Goal: Navigation & Orientation: Find specific page/section

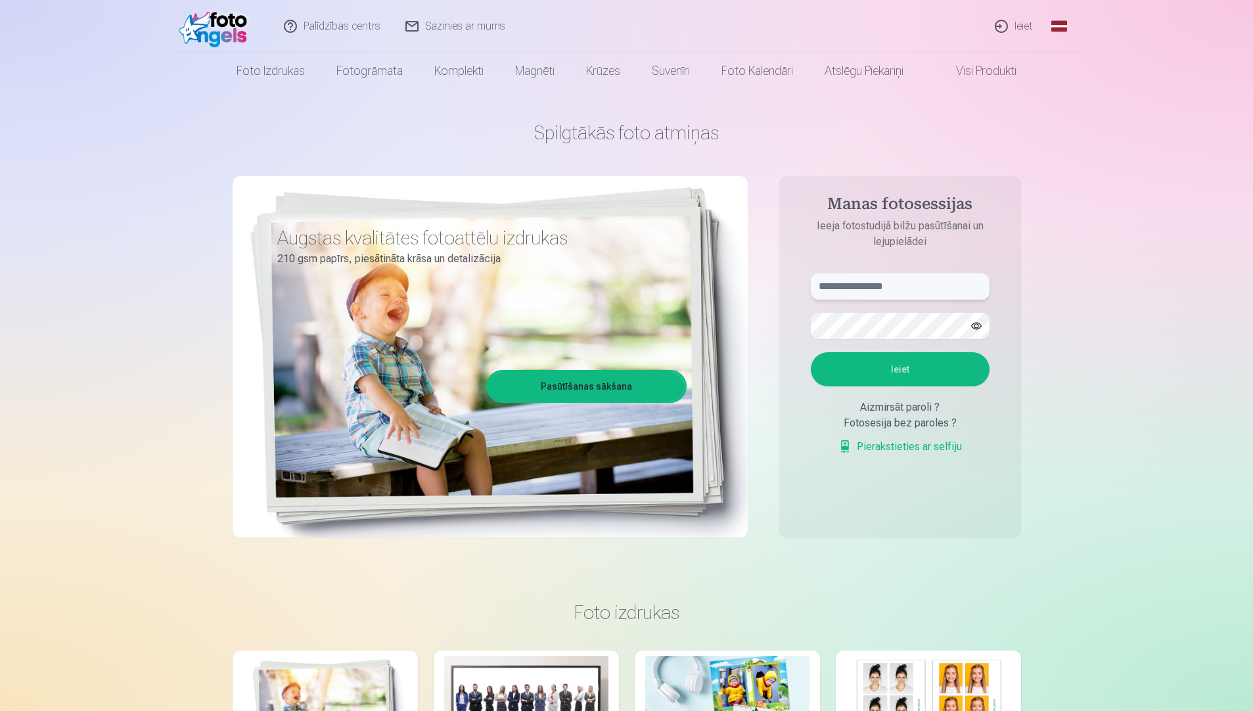
click at [854, 292] on input "text" at bounding box center [900, 286] width 179 height 26
type input "**********"
click at [899, 367] on button "Ieiet" at bounding box center [900, 369] width 179 height 34
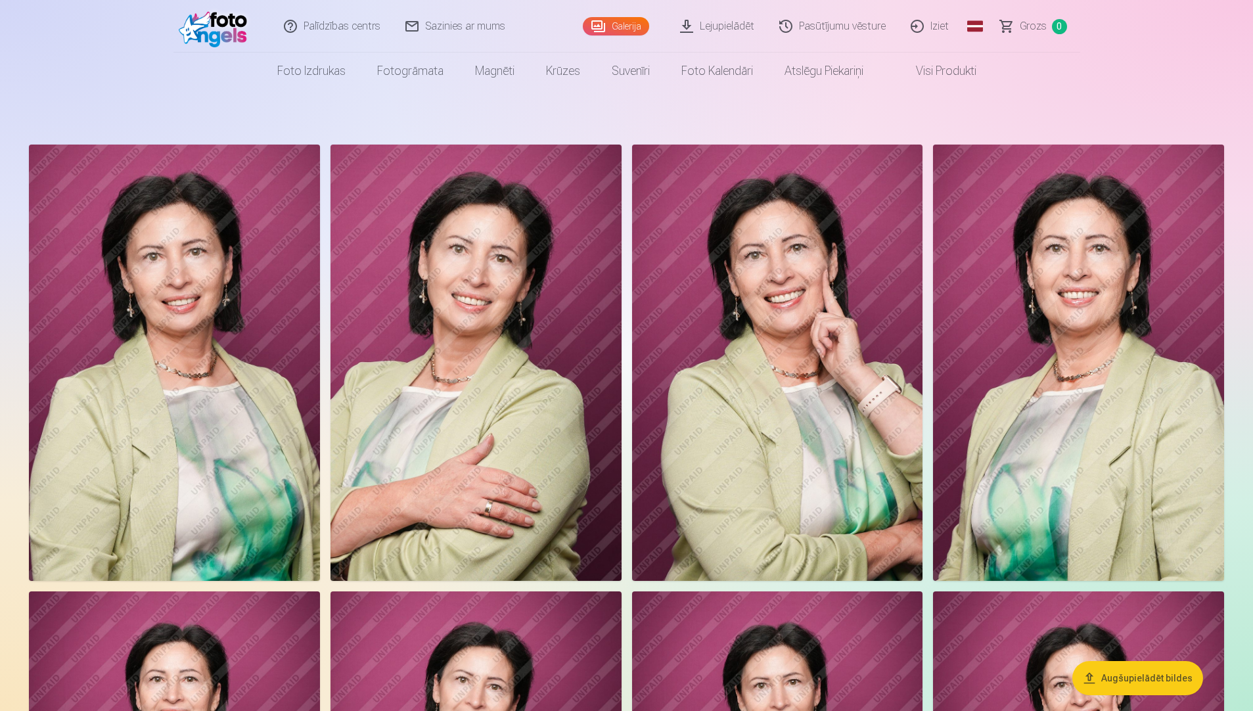
click at [930, 70] on link "Visi produkti" at bounding box center [935, 71] width 113 height 37
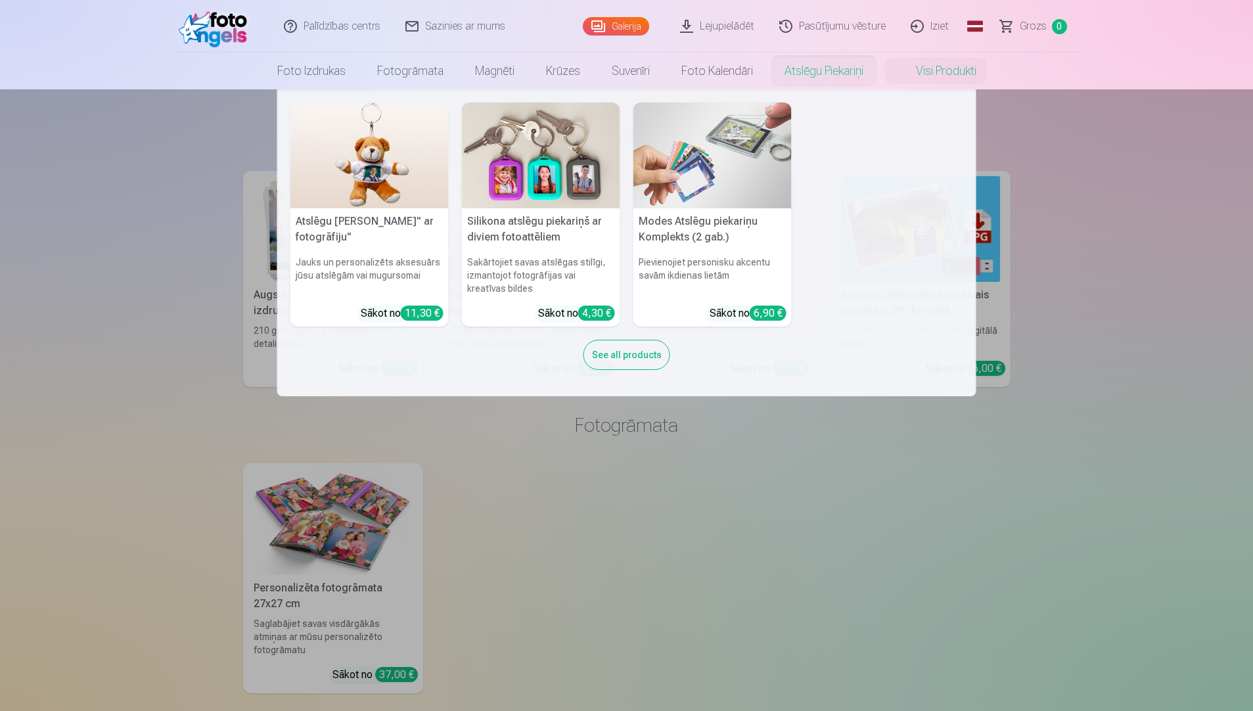
click at [791, 70] on link "Atslēgu piekariņi" at bounding box center [824, 71] width 110 height 37
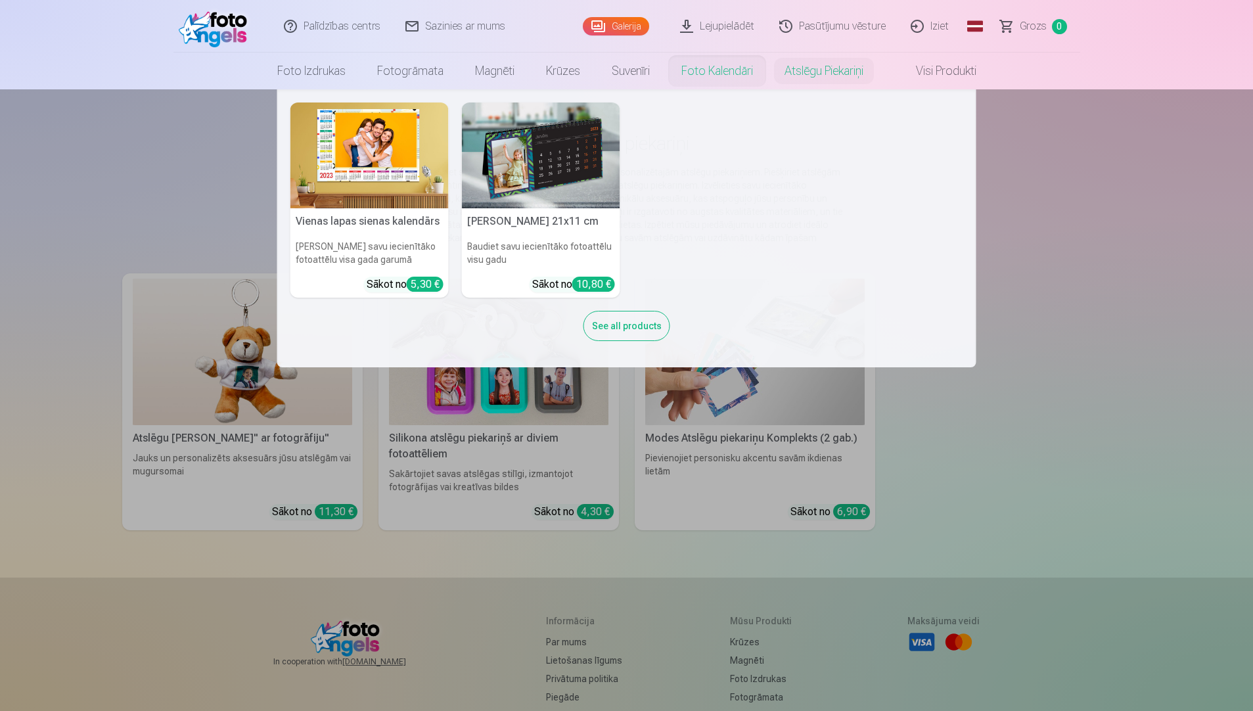
click at [731, 66] on link "Foto kalendāri" at bounding box center [717, 71] width 103 height 37
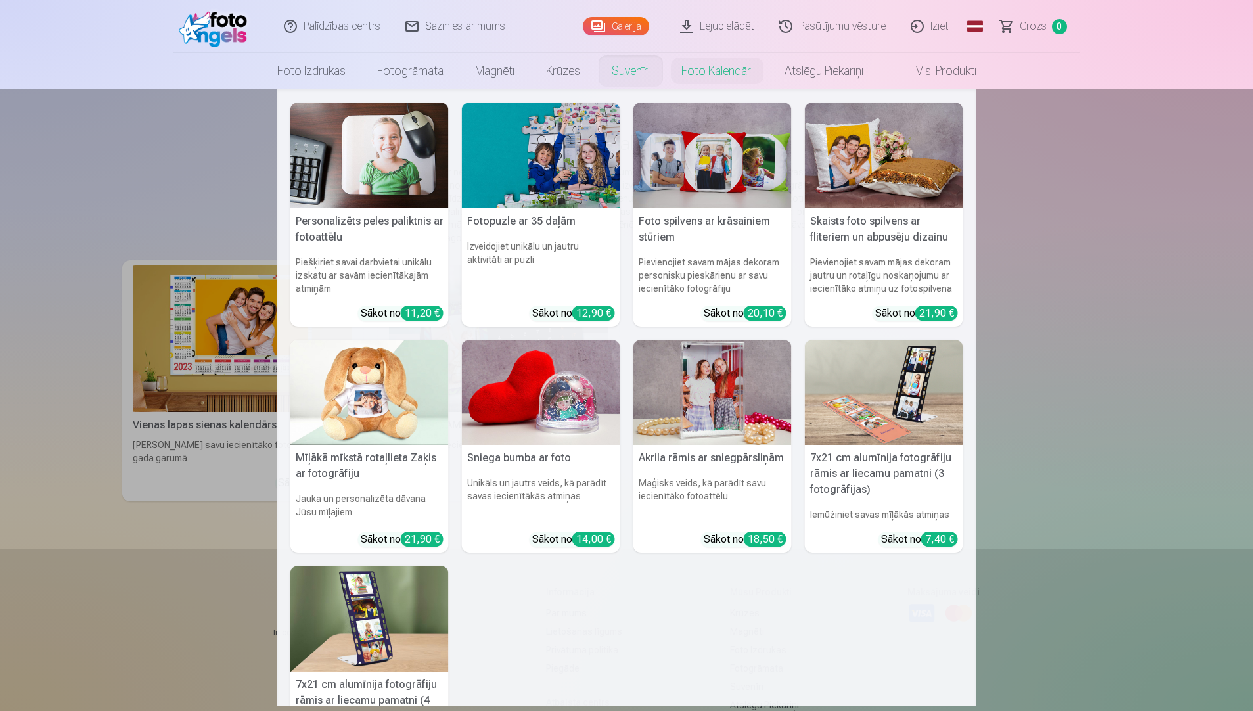
click at [636, 62] on link "Suvenīri" at bounding box center [631, 71] width 70 height 37
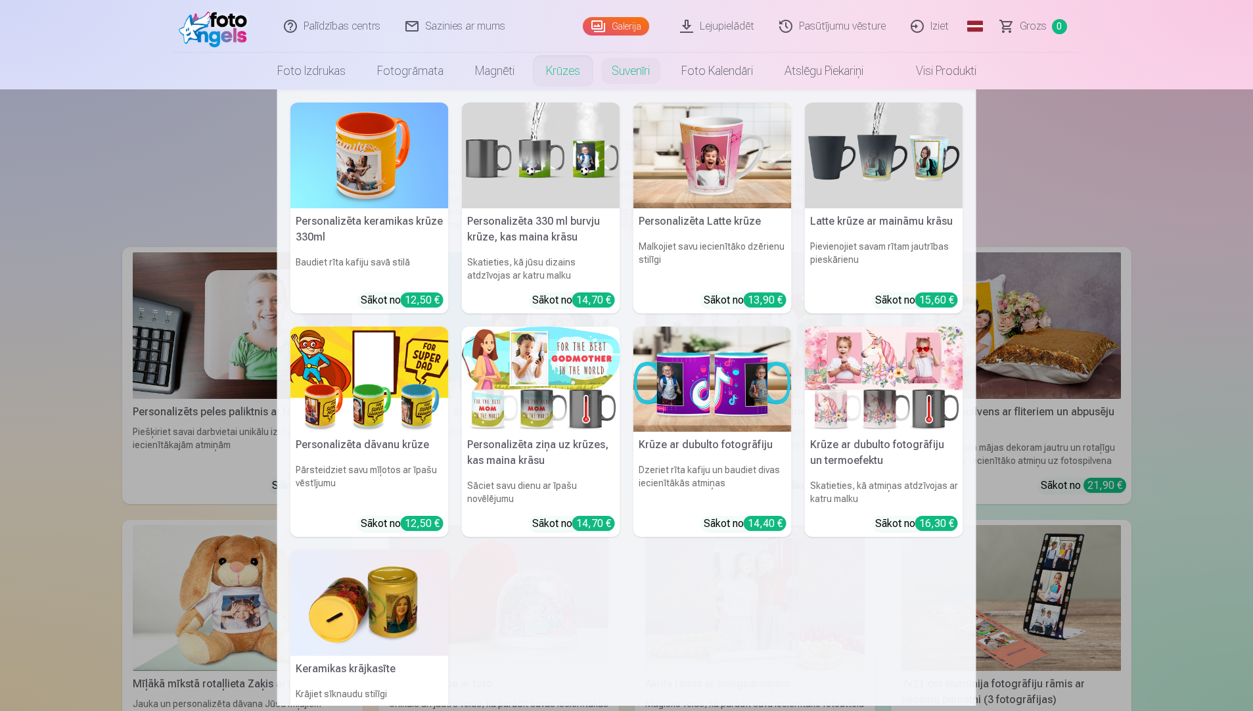
click at [556, 69] on link "Krūzes" at bounding box center [563, 71] width 66 height 37
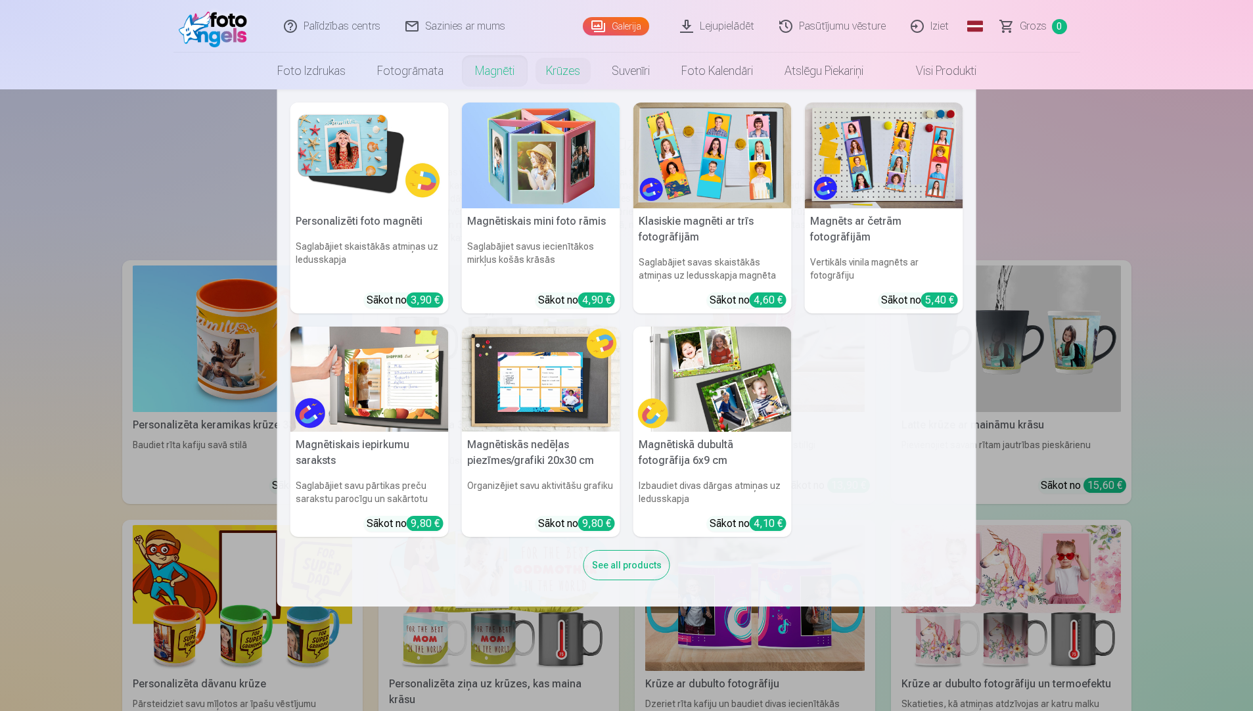
click at [499, 72] on link "Magnēti" at bounding box center [494, 71] width 71 height 37
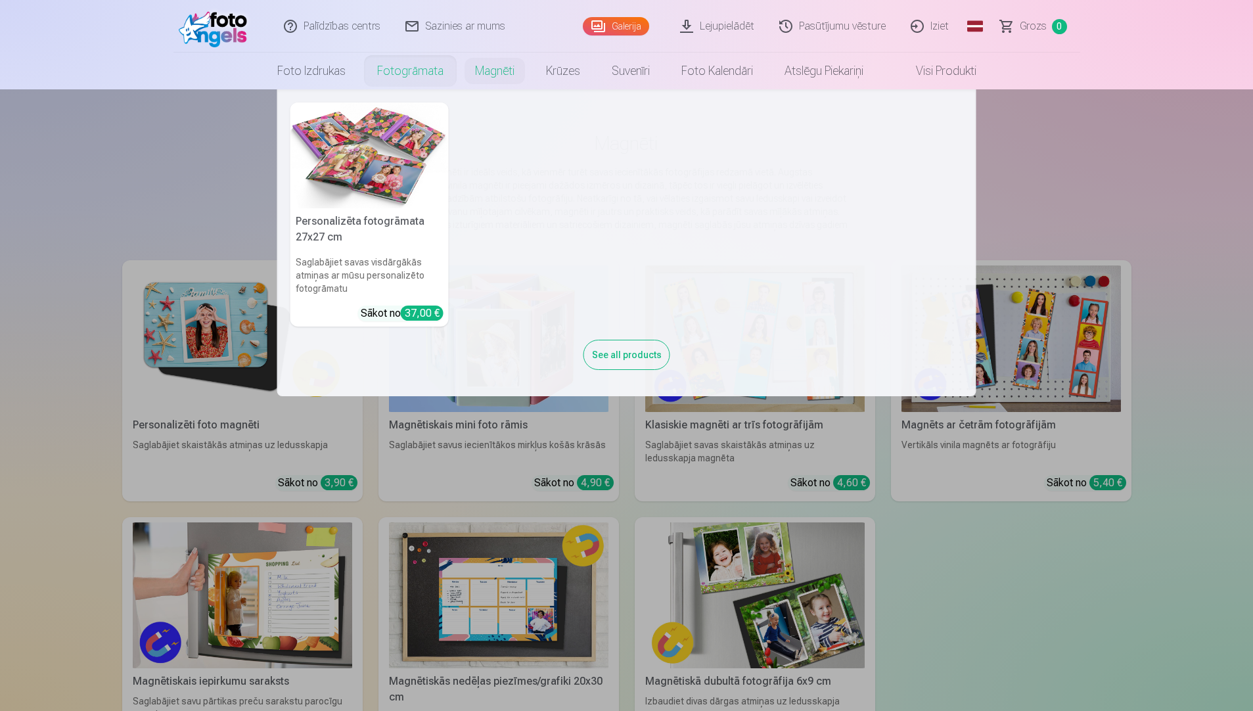
click at [408, 61] on link "Fotogrāmata" at bounding box center [410, 71] width 98 height 37
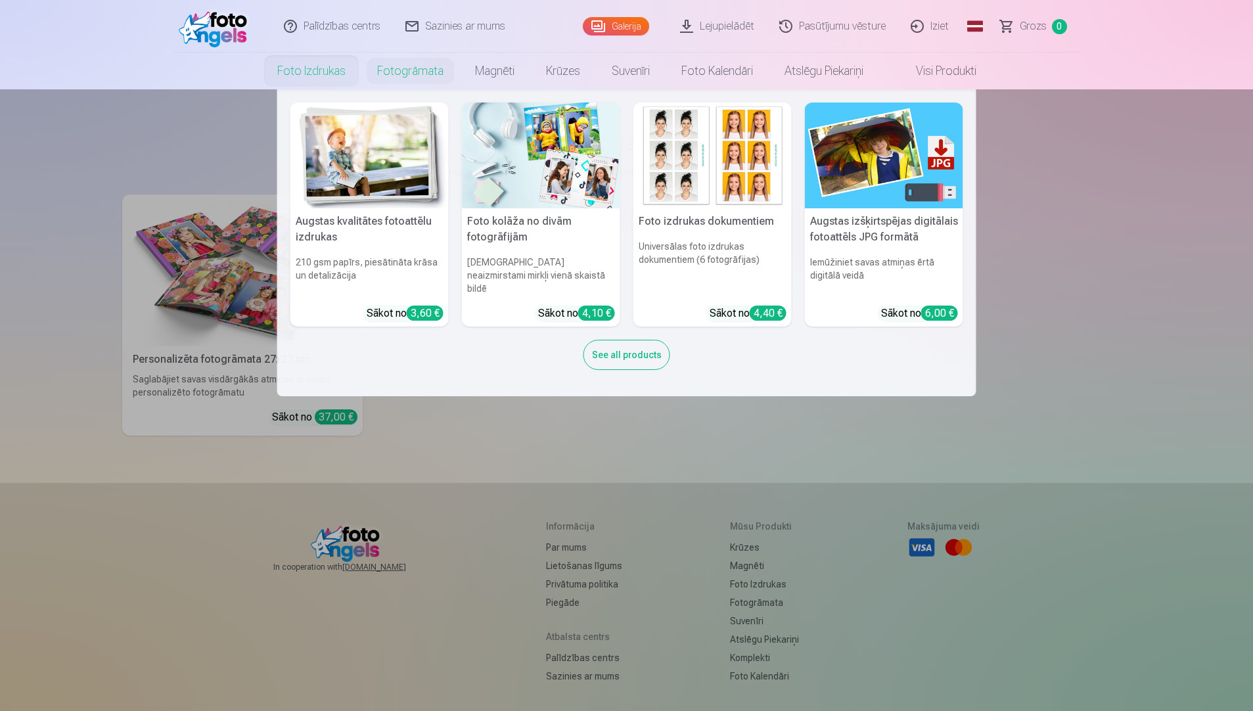
click at [262, 72] on link "Foto izdrukas" at bounding box center [312, 71] width 100 height 37
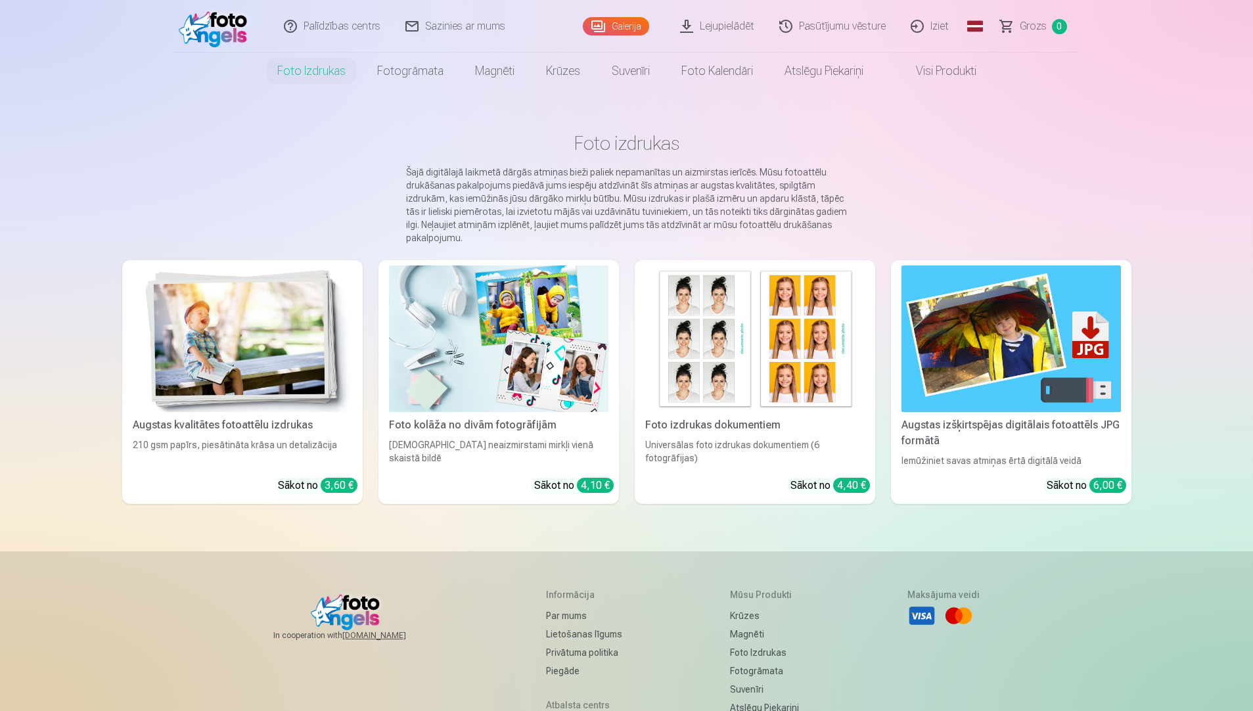
click at [620, 24] on link "Galerija" at bounding box center [616, 26] width 66 height 18
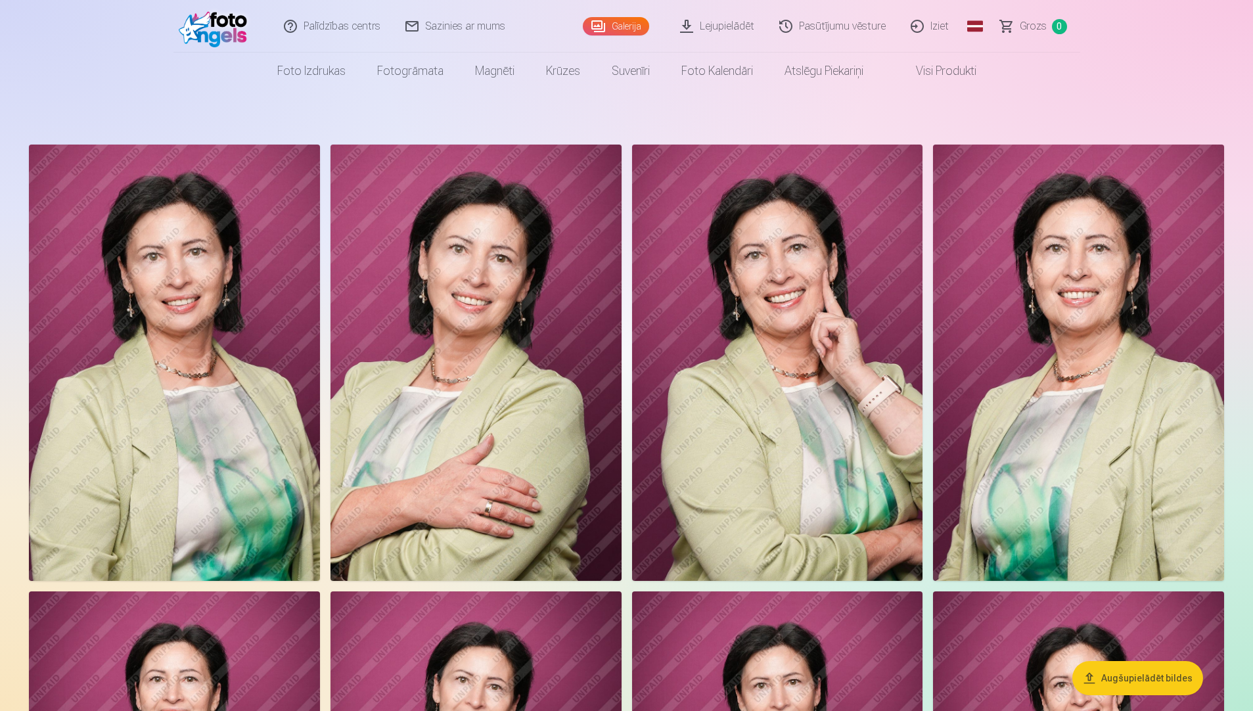
click at [931, 27] on link "Iziet" at bounding box center [930, 26] width 63 height 53
